Goal: Navigation & Orientation: Find specific page/section

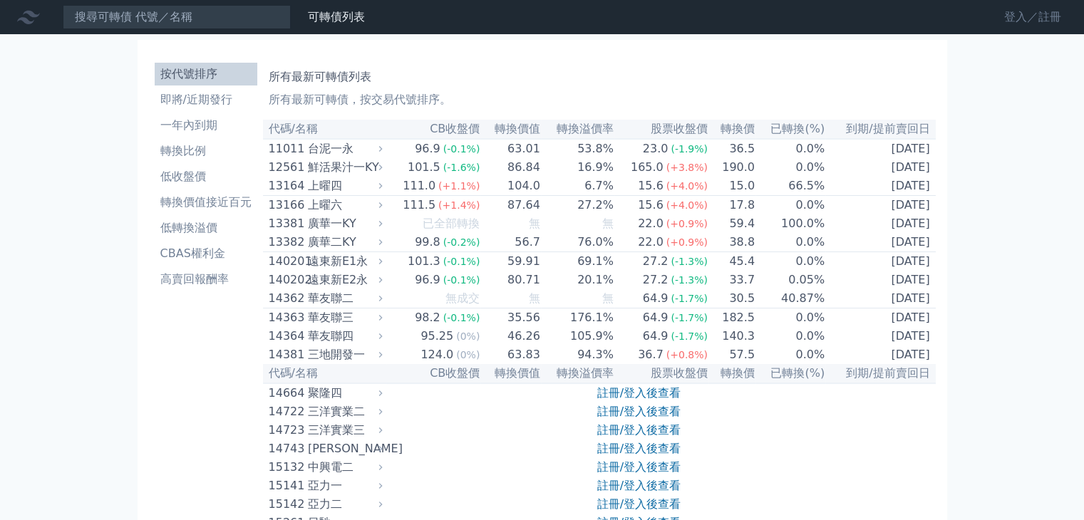
click at [1019, 18] on link "登入／註冊" at bounding box center [1033, 17] width 80 height 23
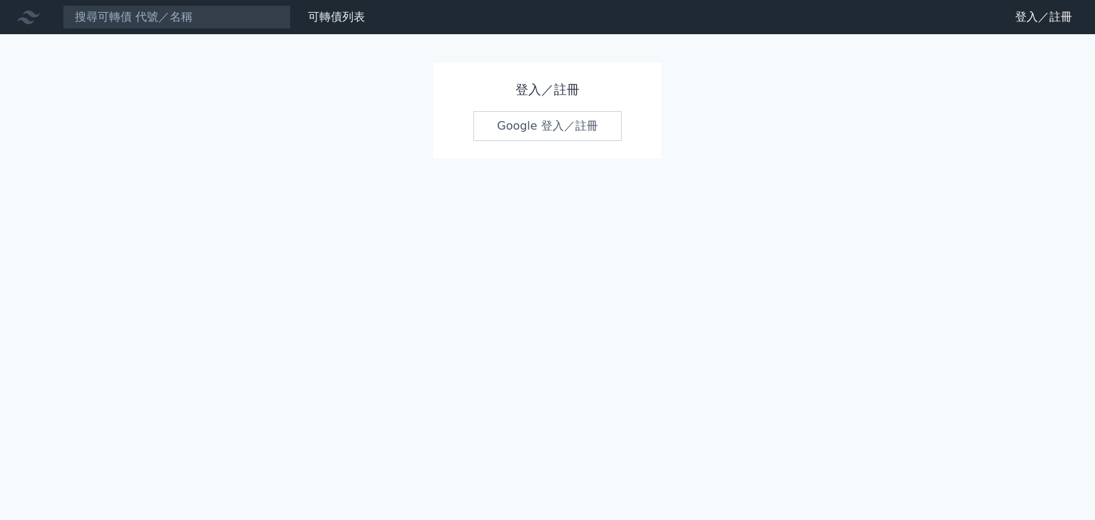
click at [573, 133] on link "Google 登入／註冊" at bounding box center [547, 126] width 148 height 30
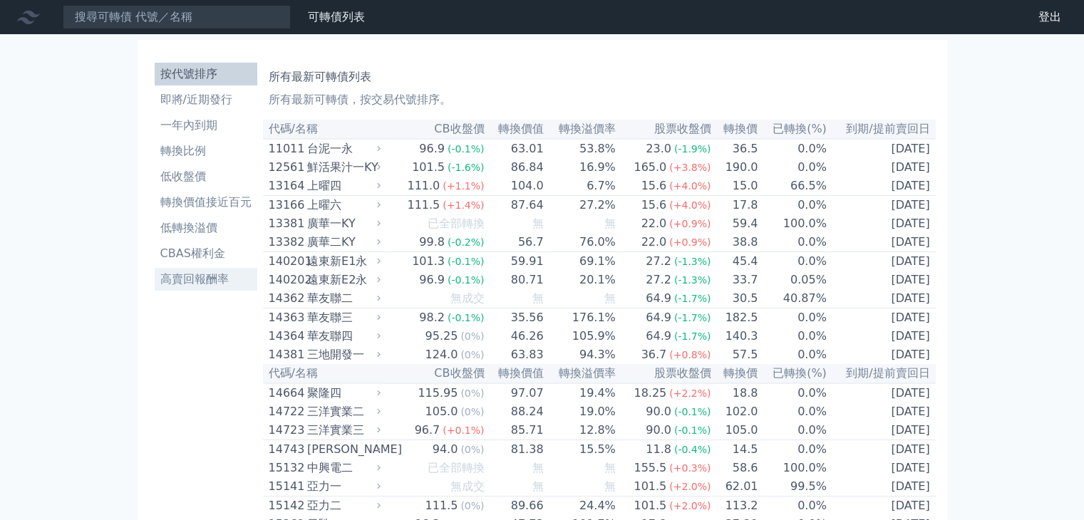
click at [188, 277] on li "高賣回報酬率" at bounding box center [206, 279] width 103 height 17
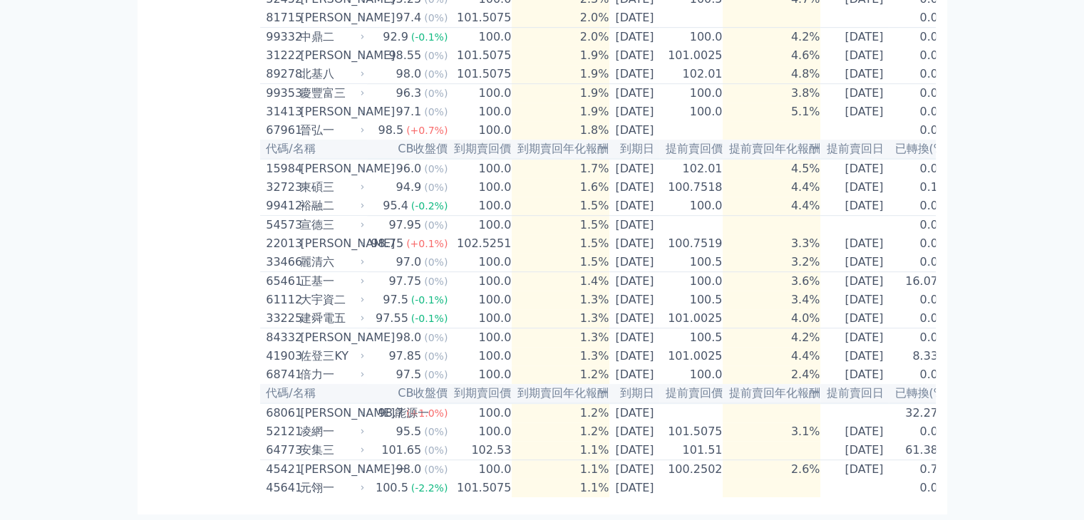
scroll to position [804, 0]
